Goal: Use online tool/utility: Utilize a website feature to perform a specific function

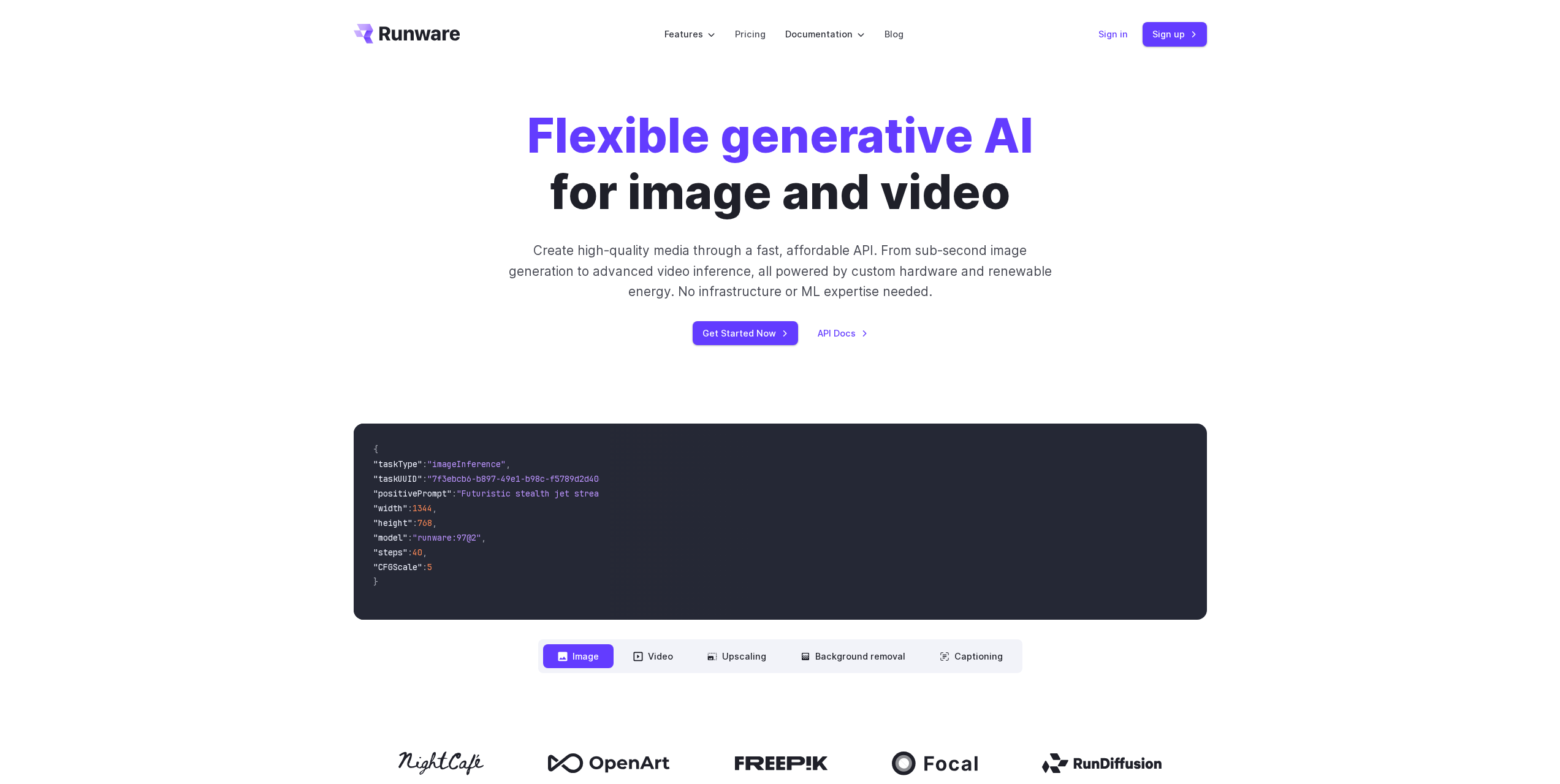
click at [1111, 31] on link "Sign in" at bounding box center [1113, 34] width 29 height 14
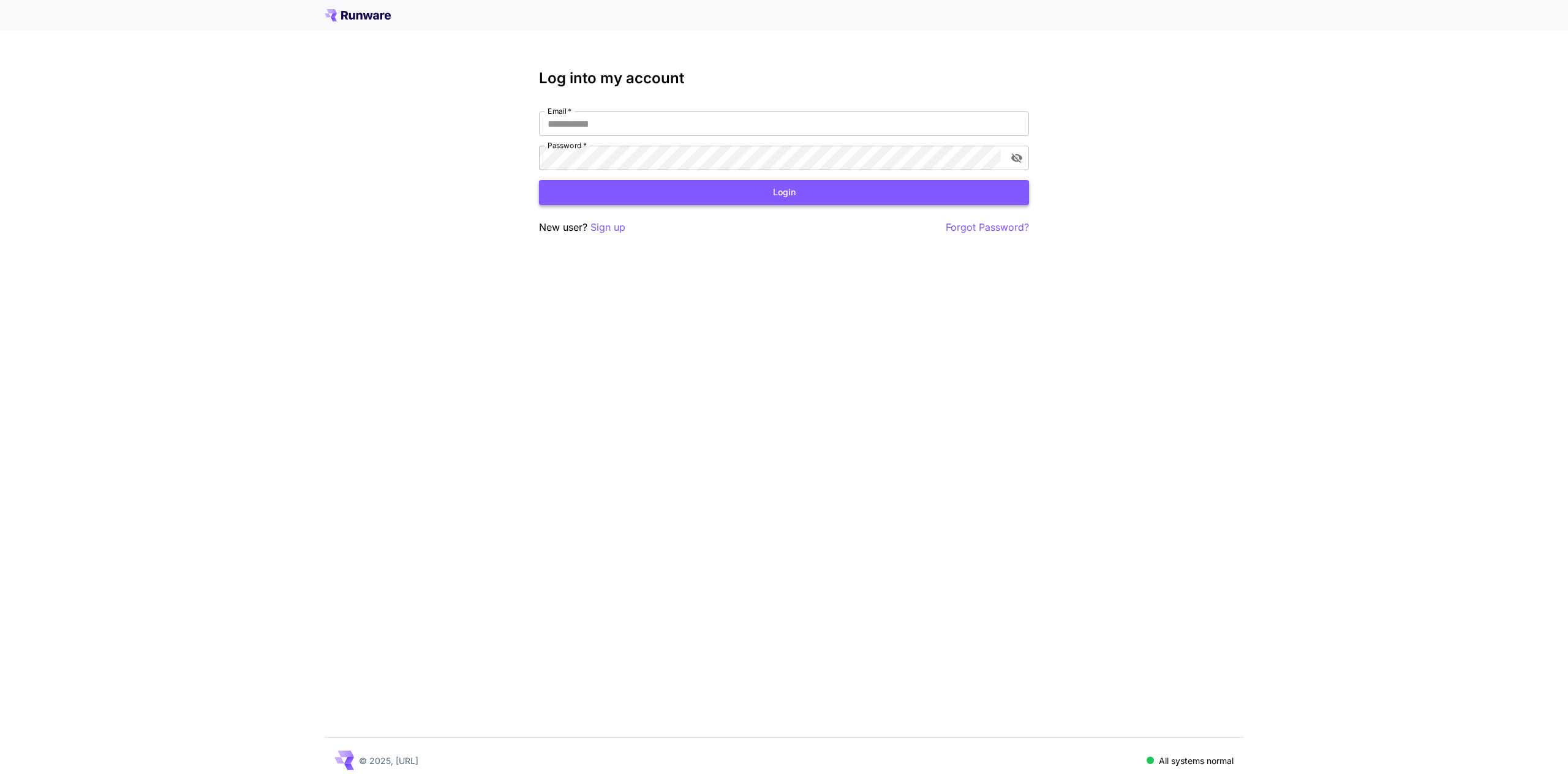
type input "**********"
click at [692, 186] on button "Login" at bounding box center [784, 192] width 490 height 25
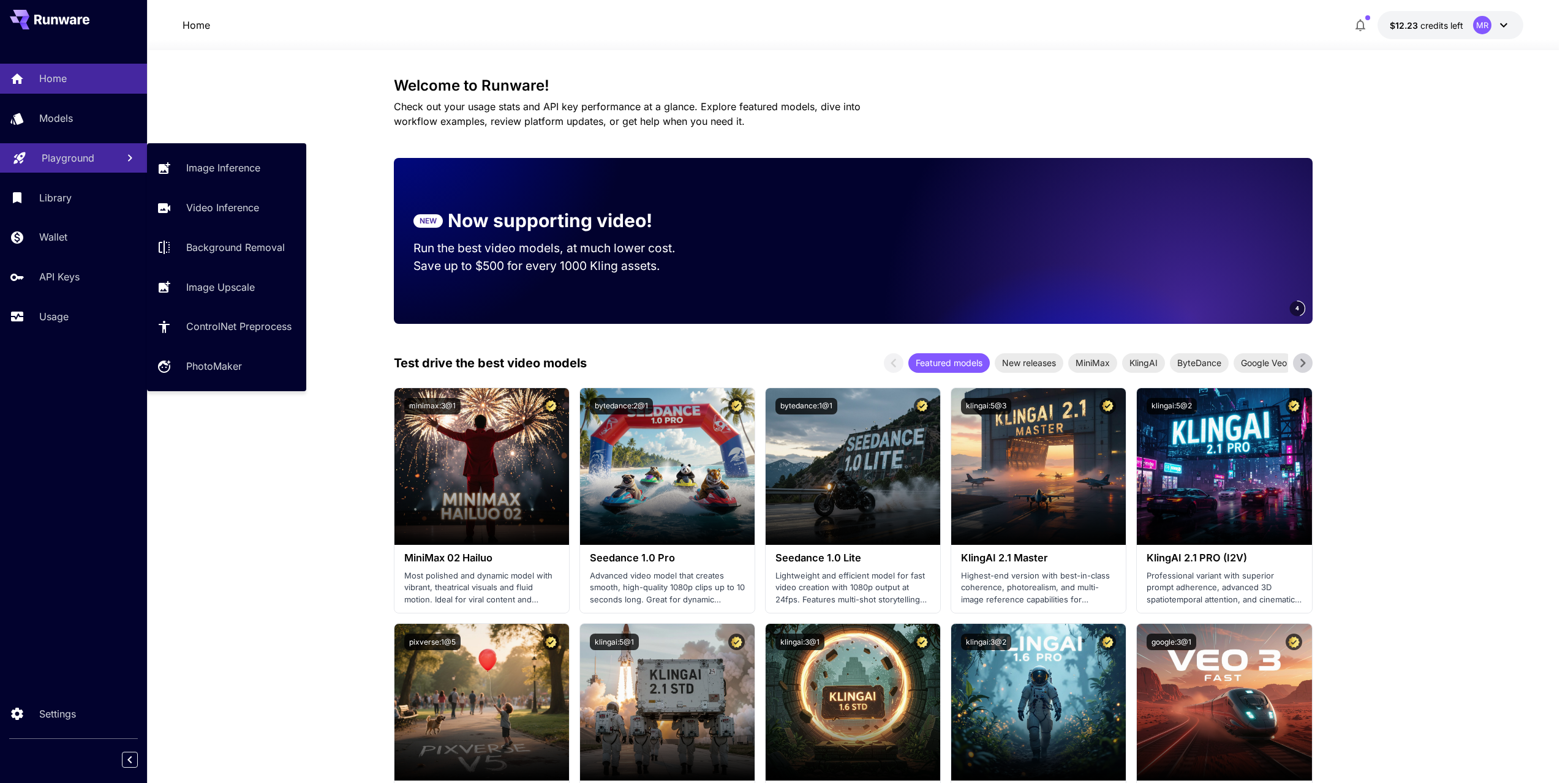
click at [55, 156] on p "Playground" at bounding box center [68, 158] width 53 height 15
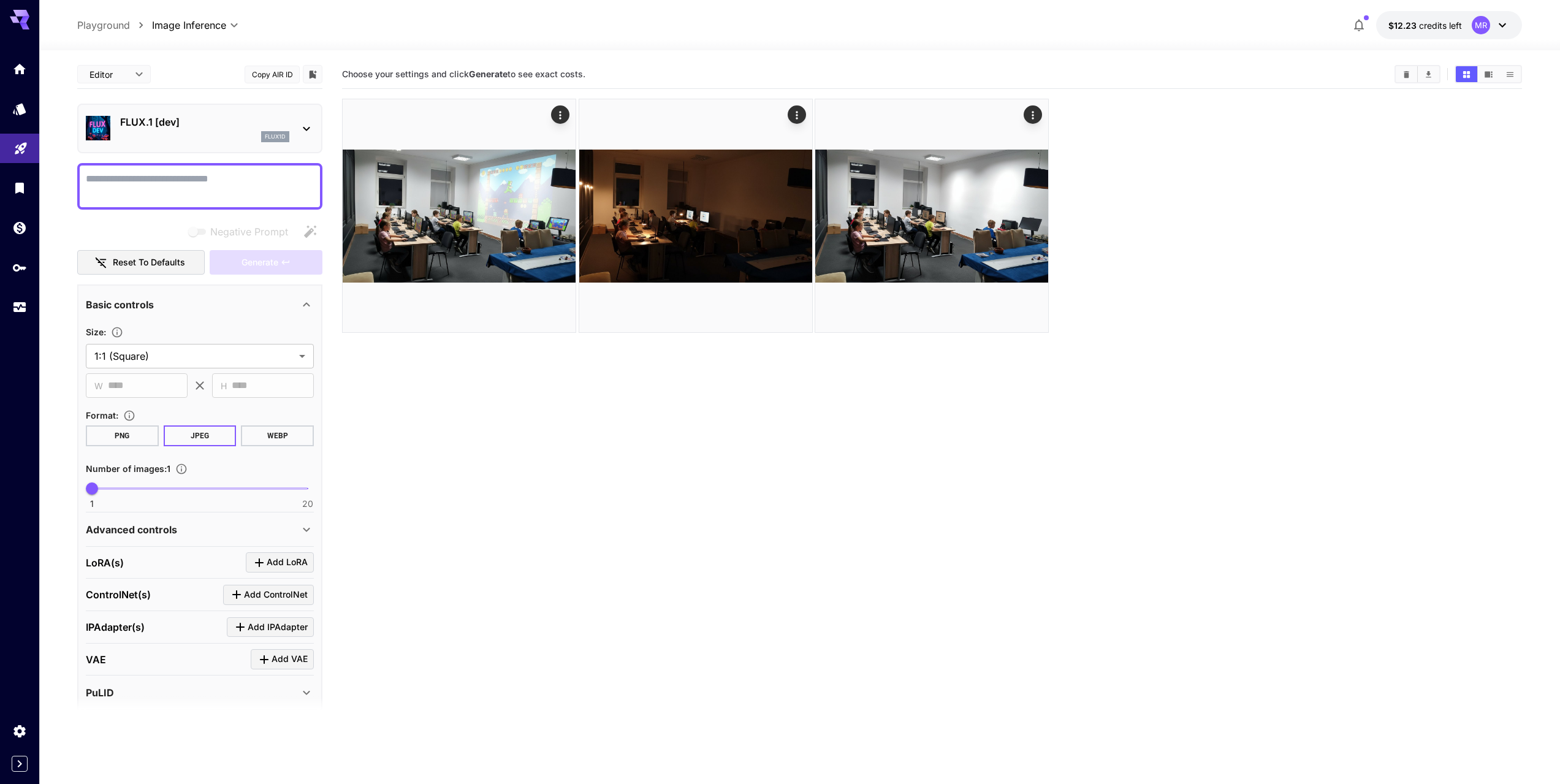
click at [233, 123] on p "FLUX.1 [dev]" at bounding box center [205, 122] width 169 height 15
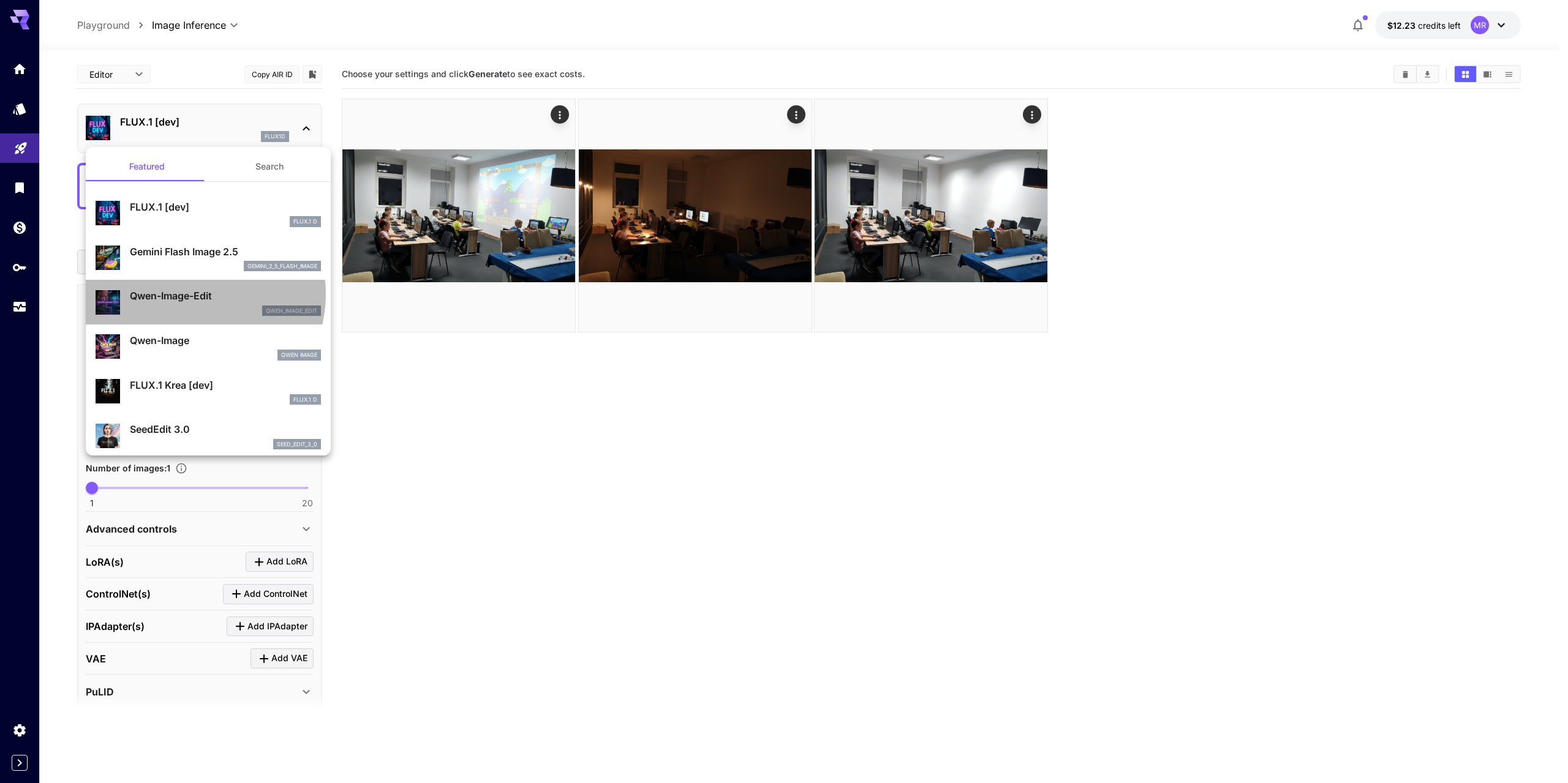
click at [190, 294] on p "Qwen-Image-Edit" at bounding box center [225, 296] width 191 height 15
type input "*"
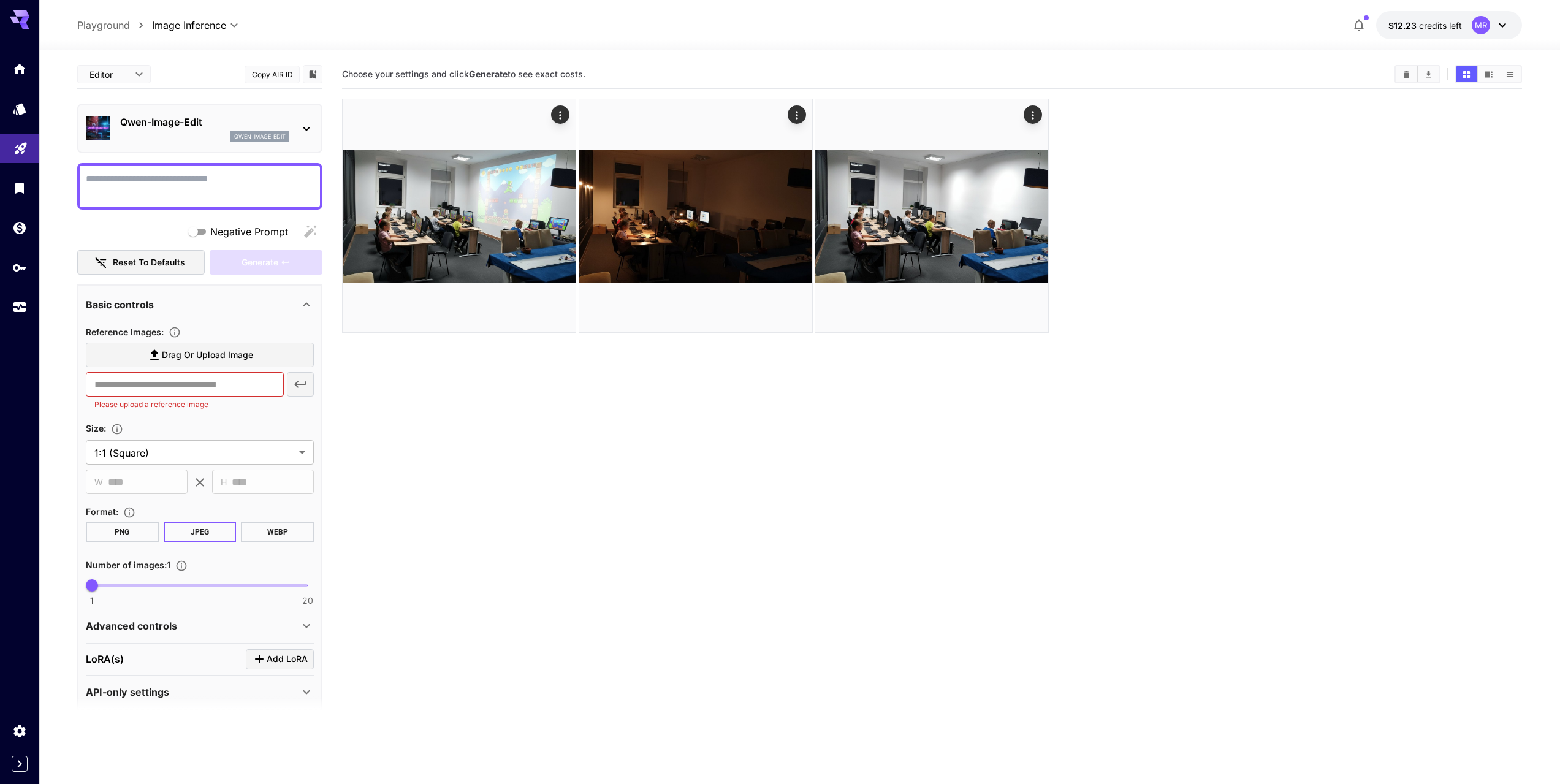
click at [177, 356] on span "Drag or upload image" at bounding box center [207, 355] width 92 height 16
click at [0, 0] on input "Drag or upload image" at bounding box center [0, 0] width 0 height 0
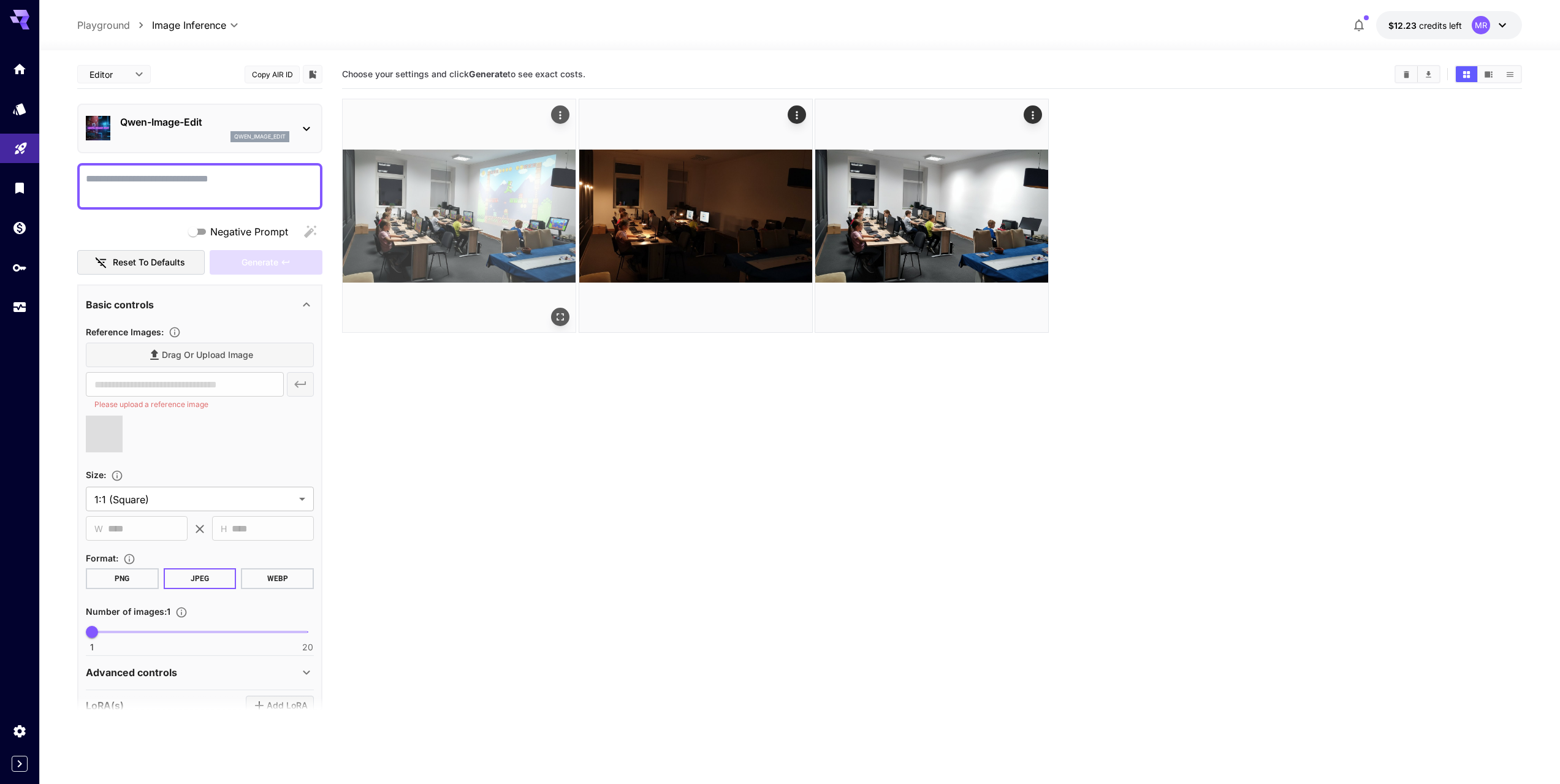
type input "**********"
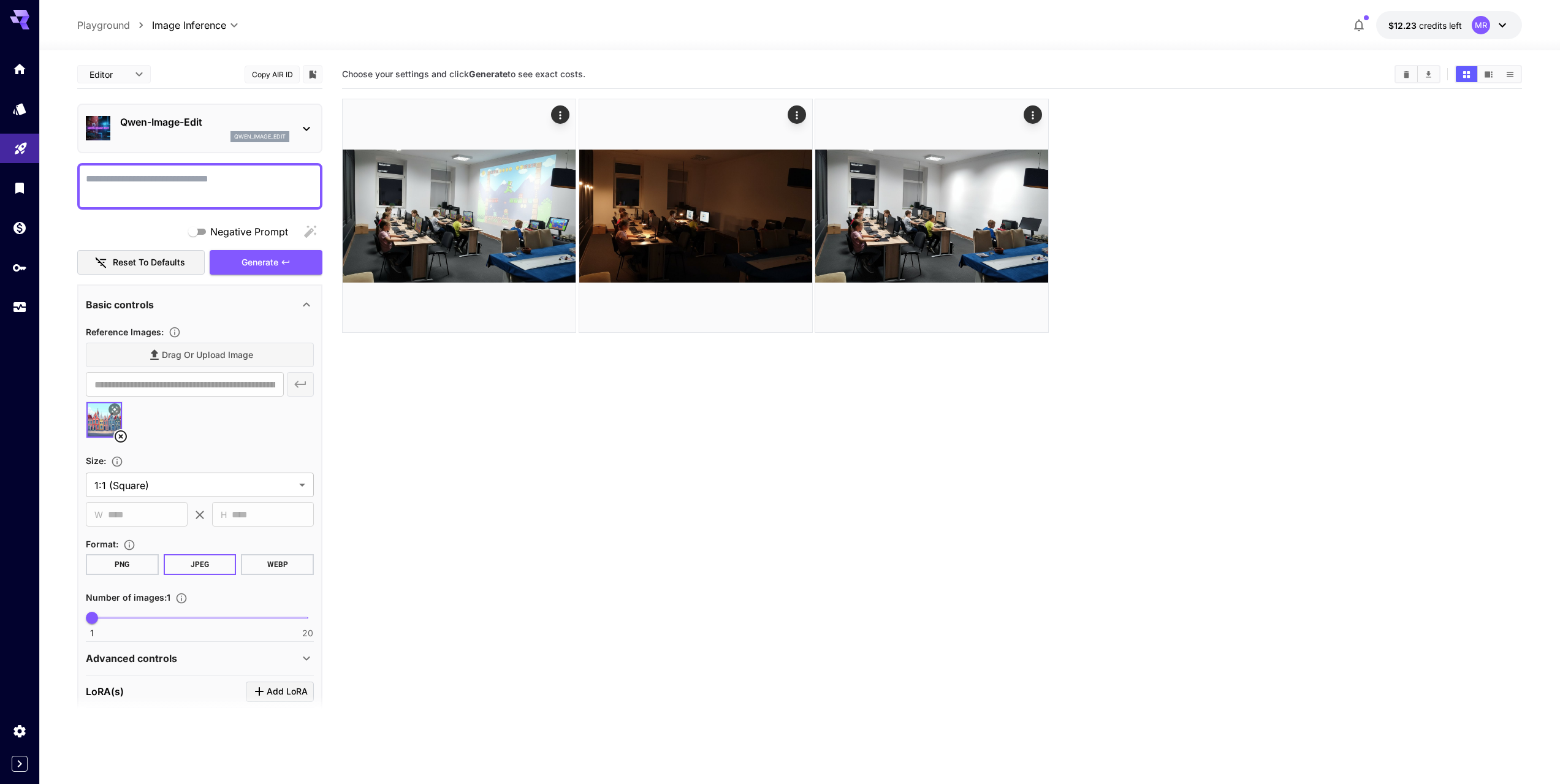
click at [174, 185] on textarea "Negative Prompt" at bounding box center [200, 186] width 228 height 29
type textarea "**********"
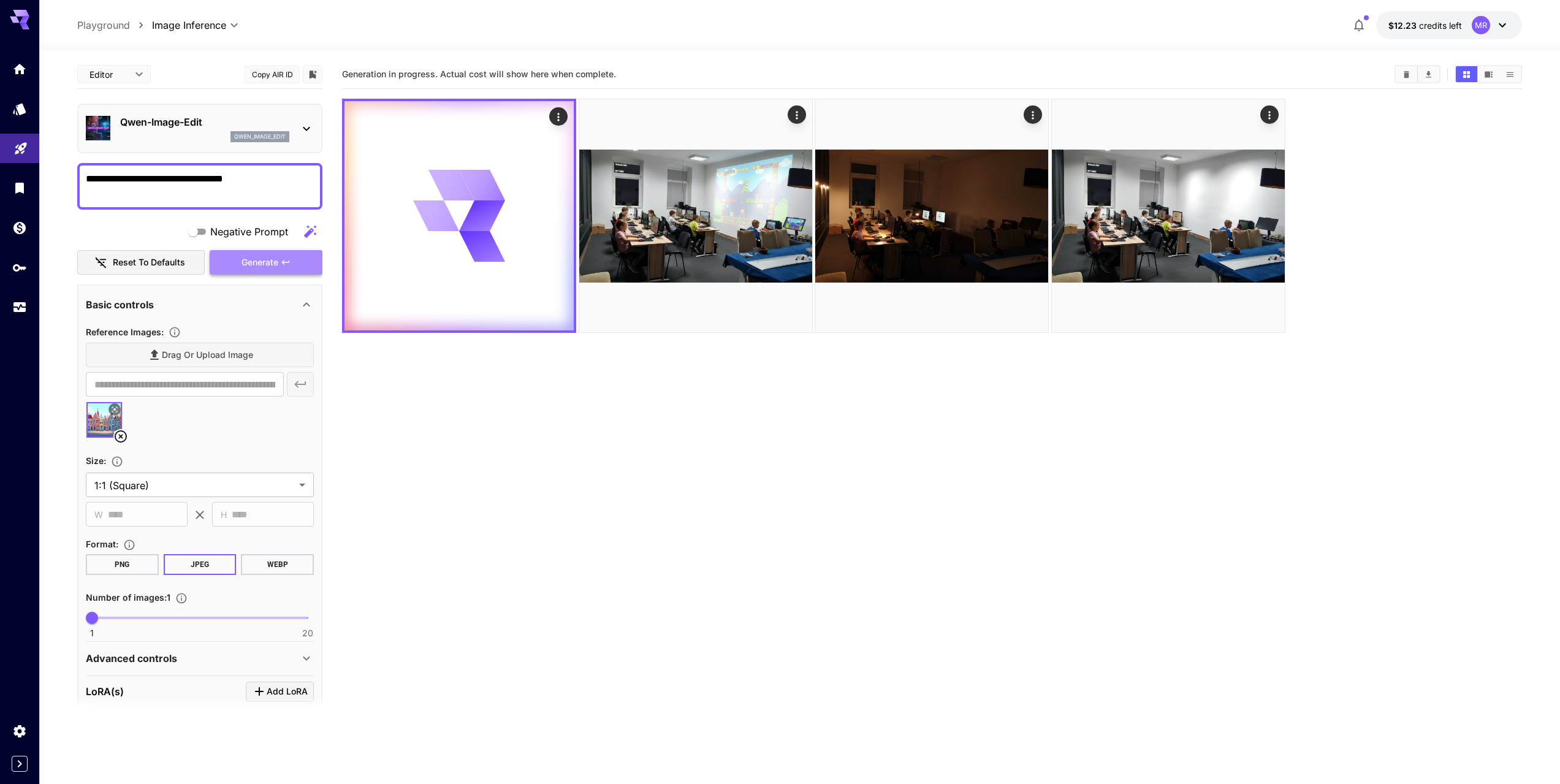
click at [303, 264] on button "Generate" at bounding box center [266, 263] width 113 height 25
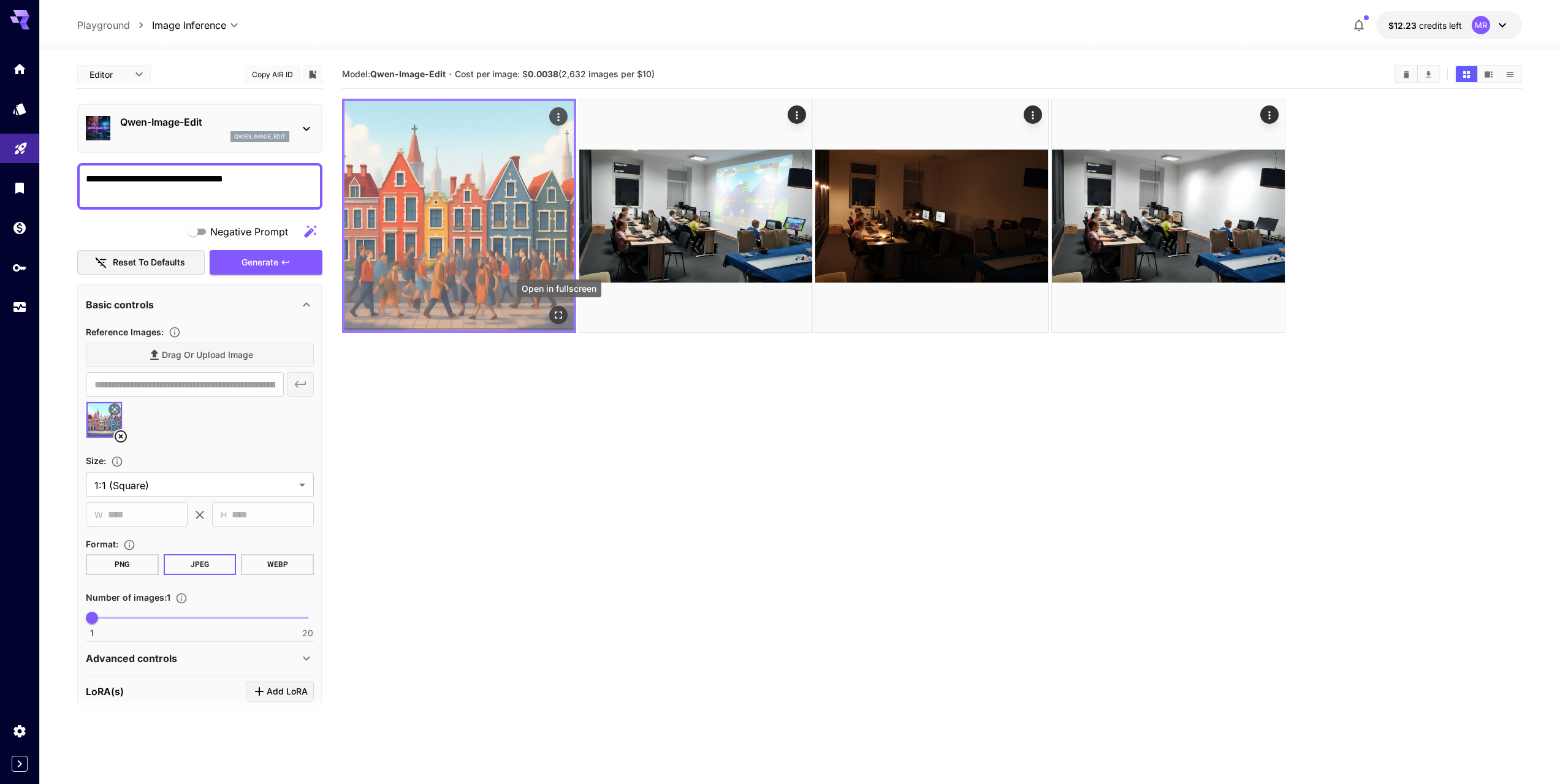
click at [557, 311] on icon "Open in fullscreen" at bounding box center [559, 315] width 12 height 12
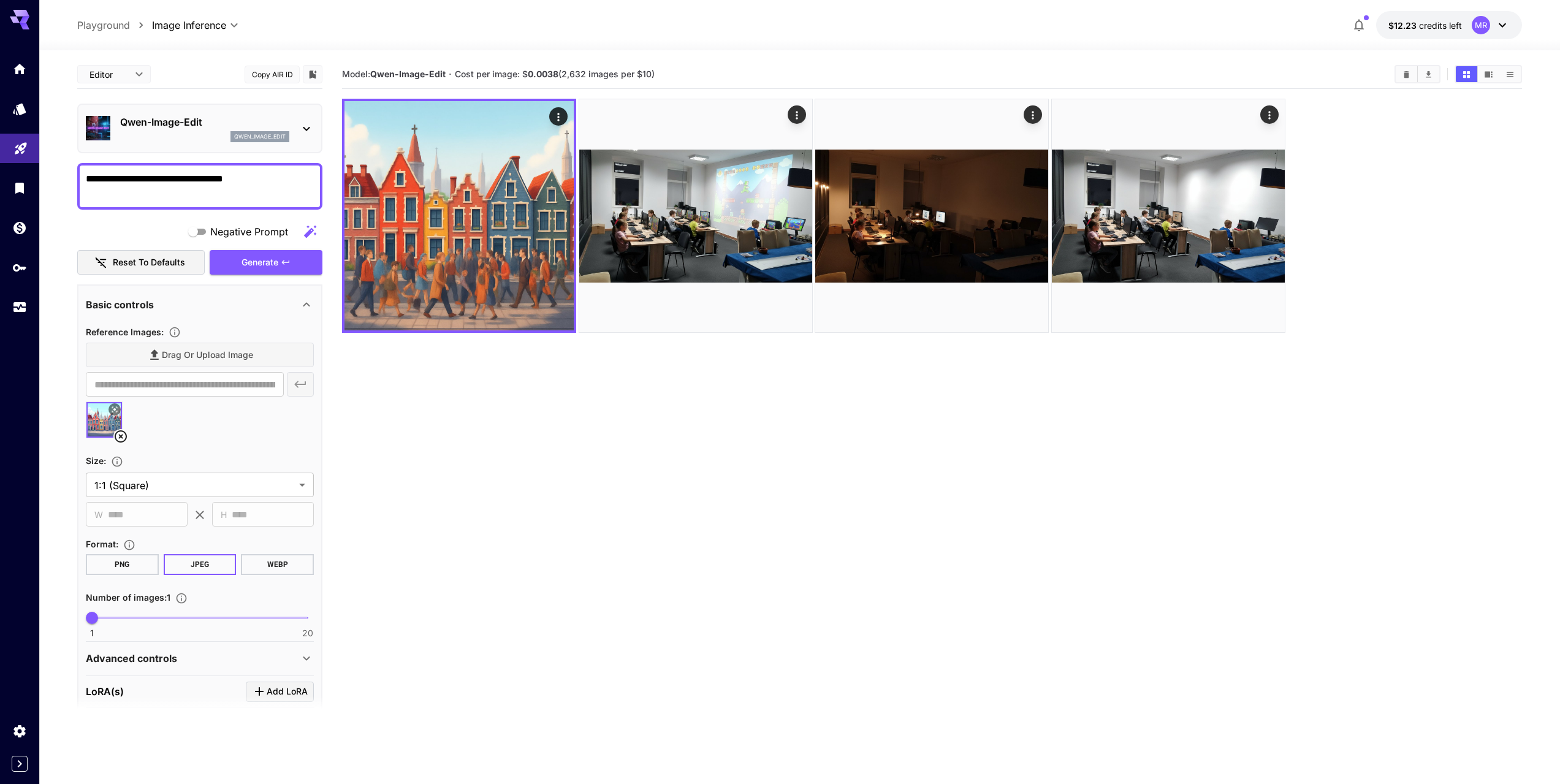
click at [283, 175] on textarea "**********" at bounding box center [200, 186] width 228 height 29
drag, startPoint x: 437, startPoint y: 74, endPoint x: 374, endPoint y: 76, distance: 63.0
click at [374, 76] on b "Qwen-Image-Edit" at bounding box center [408, 73] width 75 height 11
copy b "Qwen-Image-Edit"
drag, startPoint x: 984, startPoint y: 514, endPoint x: 940, endPoint y: 526, distance: 45.6
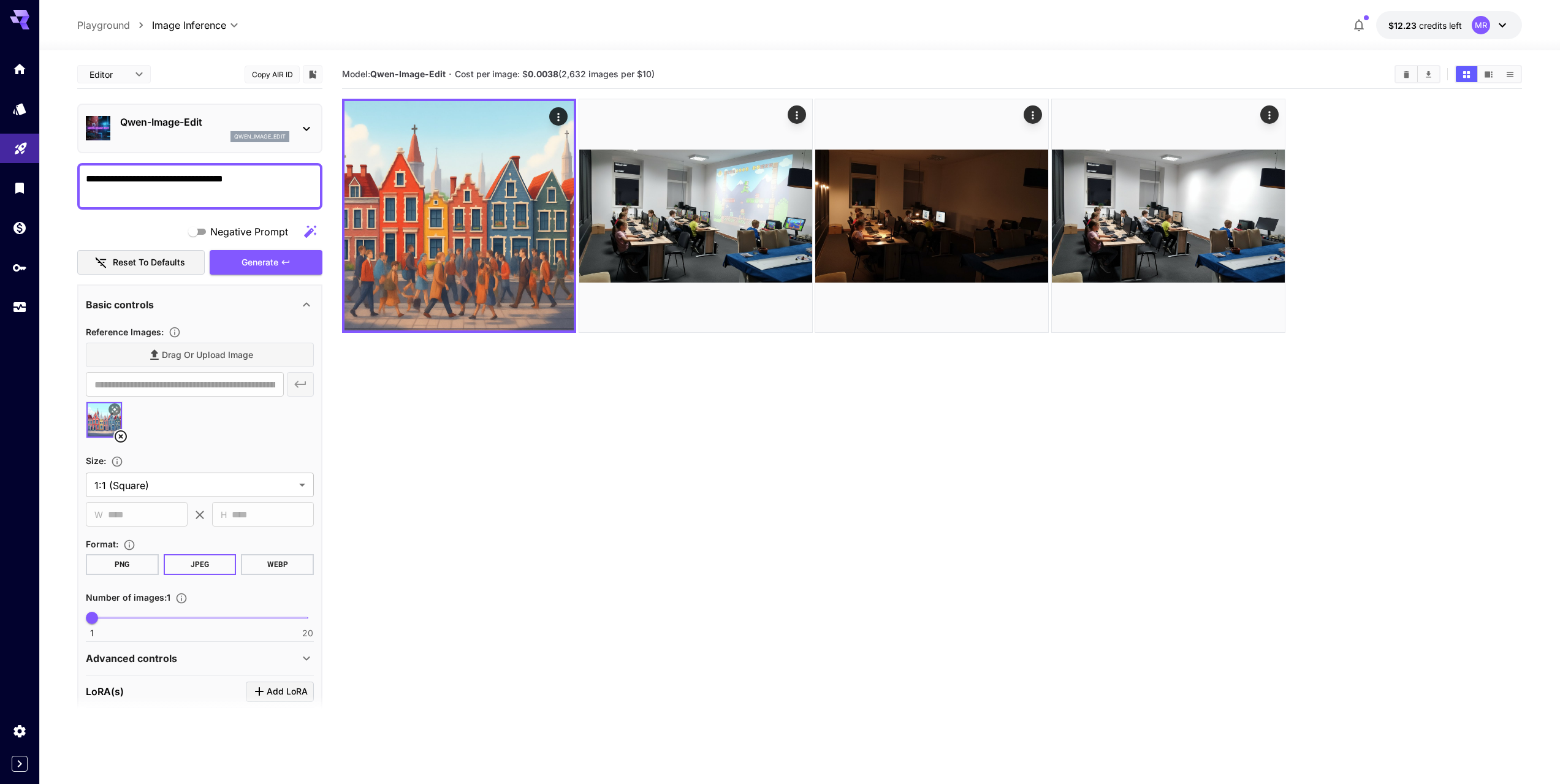
click at [955, 522] on section "Model: [PERSON_NAME]-Image-Edit · Cost per image: $ 0.0038 (2,632 images per $1…" at bounding box center [932, 451] width 1180 height 784
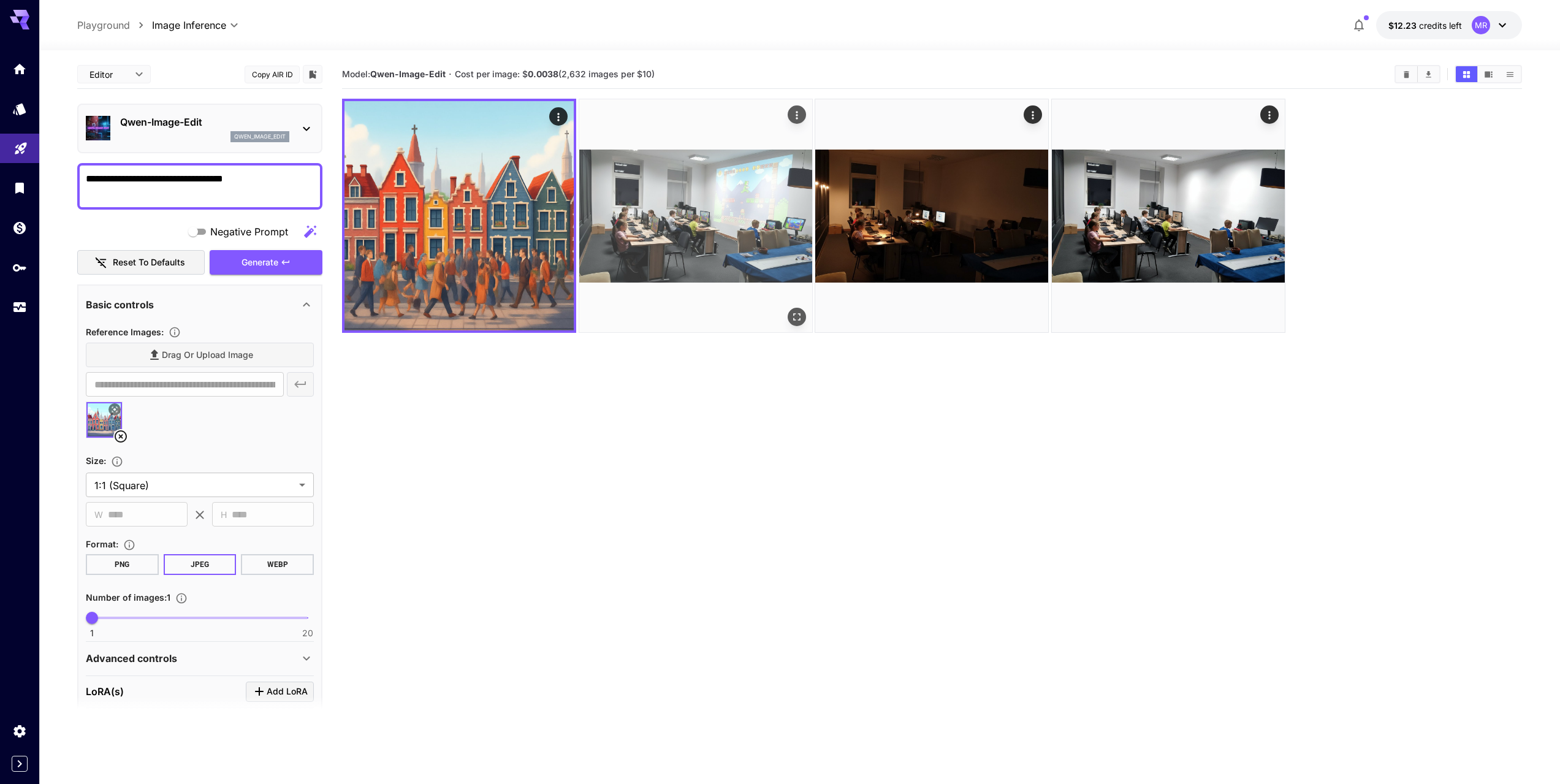
click at [706, 222] on img at bounding box center [696, 215] width 233 height 233
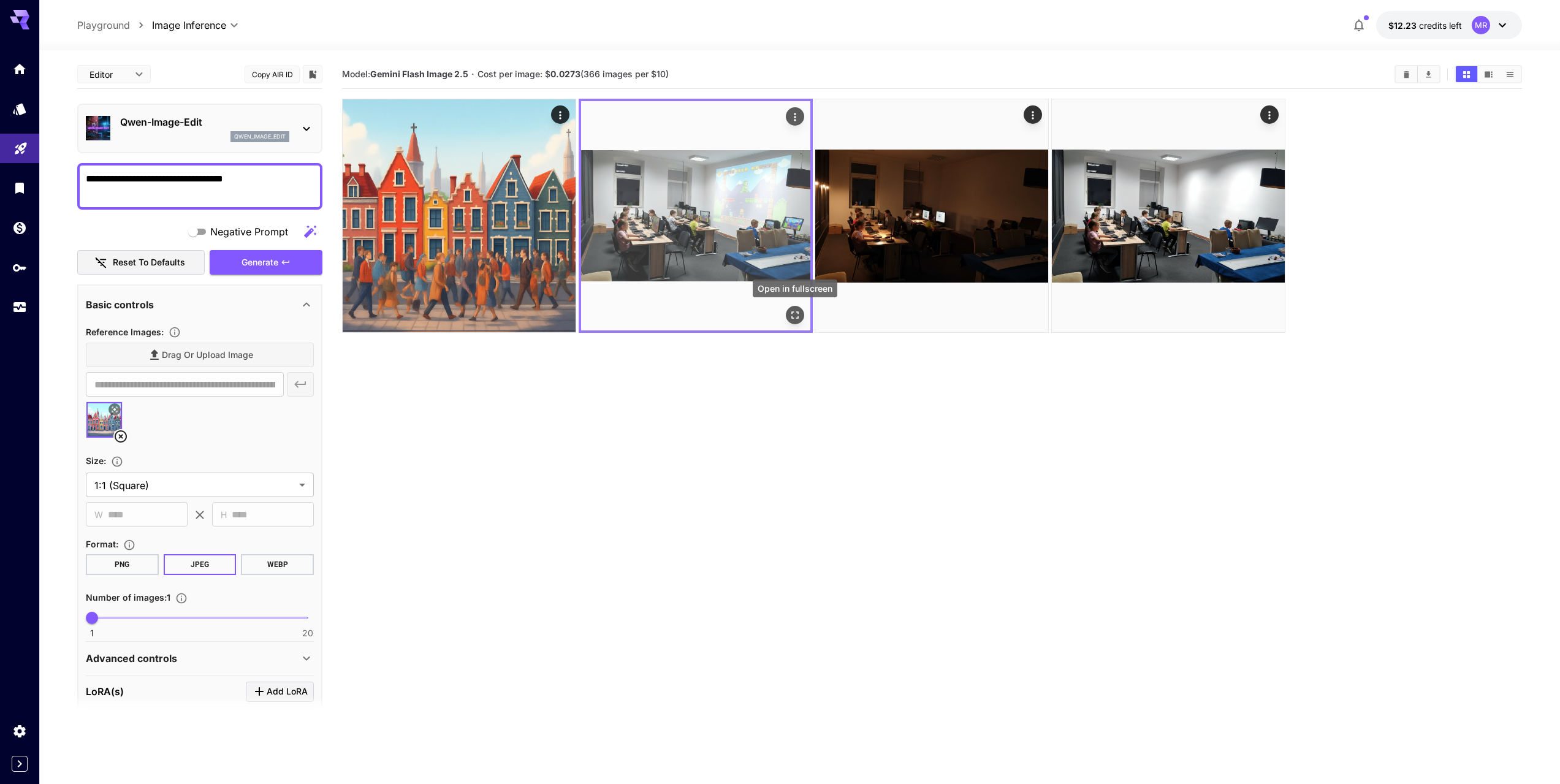
click at [798, 312] on icon "Open in fullscreen" at bounding box center [795, 316] width 7 height 7
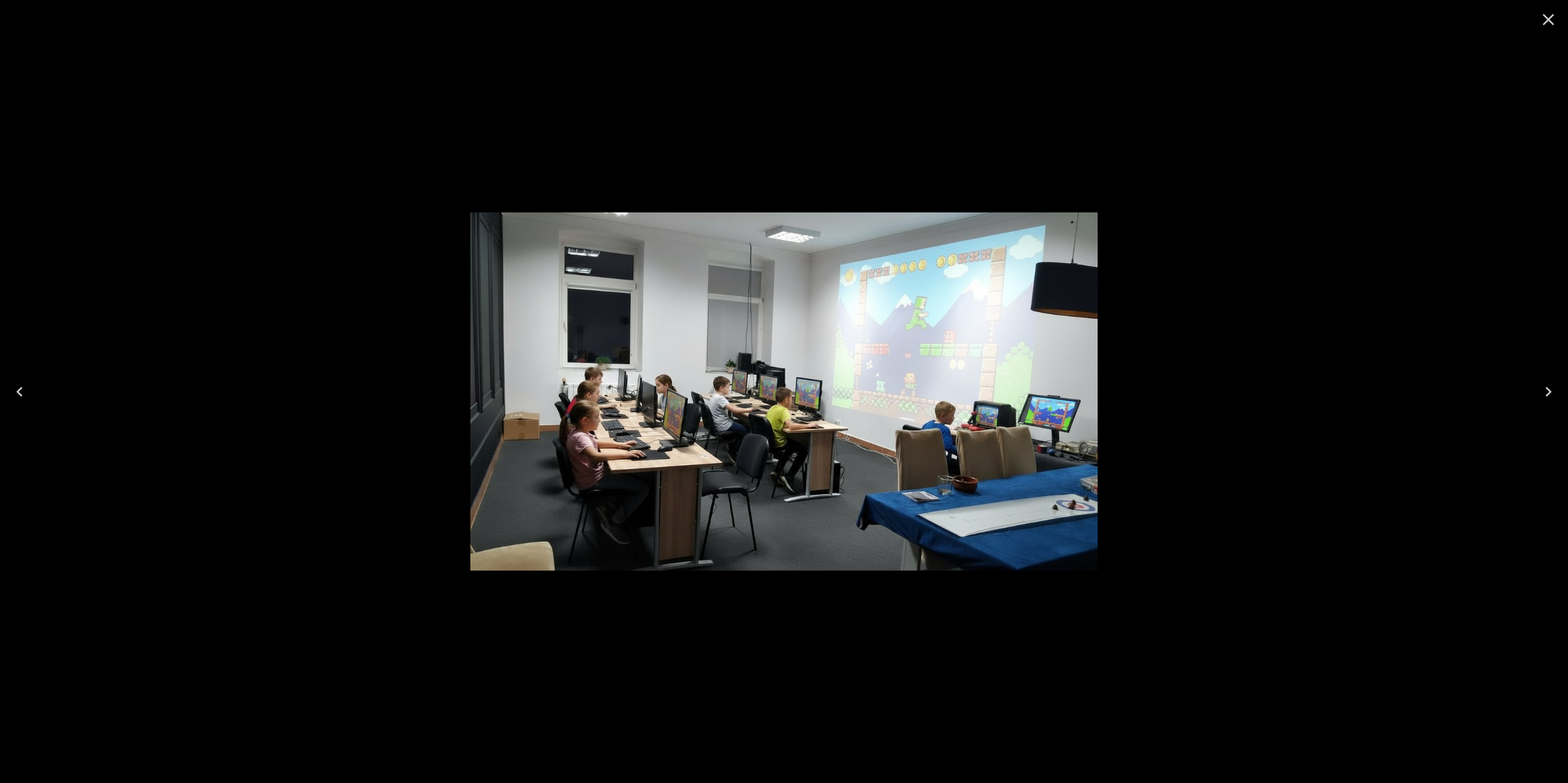
click at [1546, 392] on icon "Next" at bounding box center [1549, 392] width 20 height 20
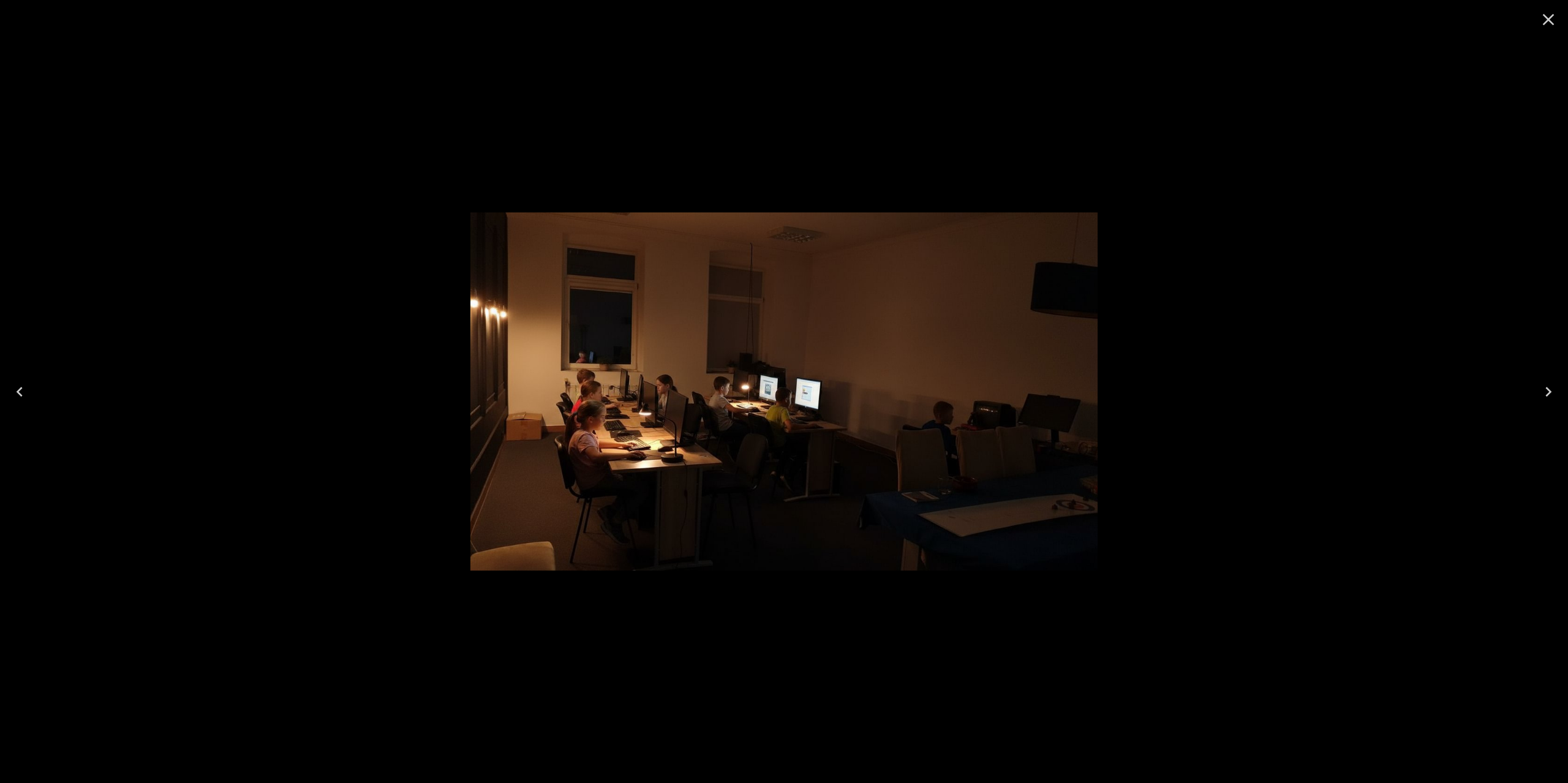
click at [1544, 19] on icon "Close" at bounding box center [1549, 20] width 20 height 20
